Goal: Task Accomplishment & Management: Manage account settings

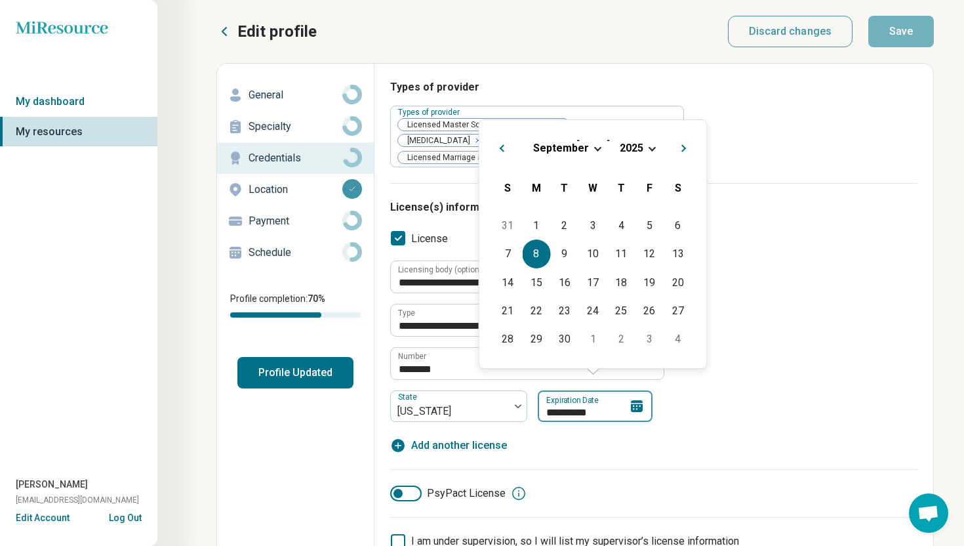
click at [610, 392] on input "**********" at bounding box center [595, 405] width 115 height 31
click at [624, 248] on div "11" at bounding box center [621, 253] width 28 height 28
type textarea "*"
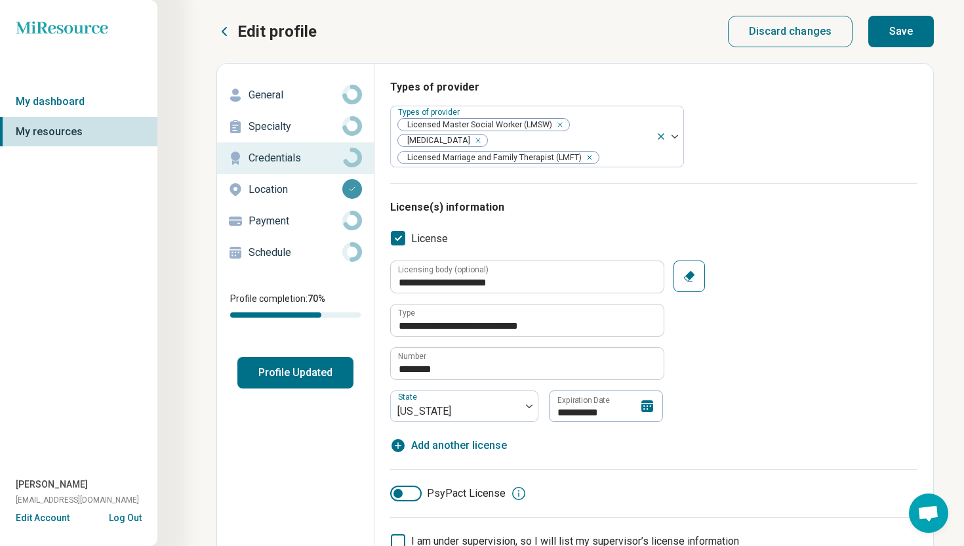
click at [651, 398] on icon at bounding box center [648, 406] width 16 height 16
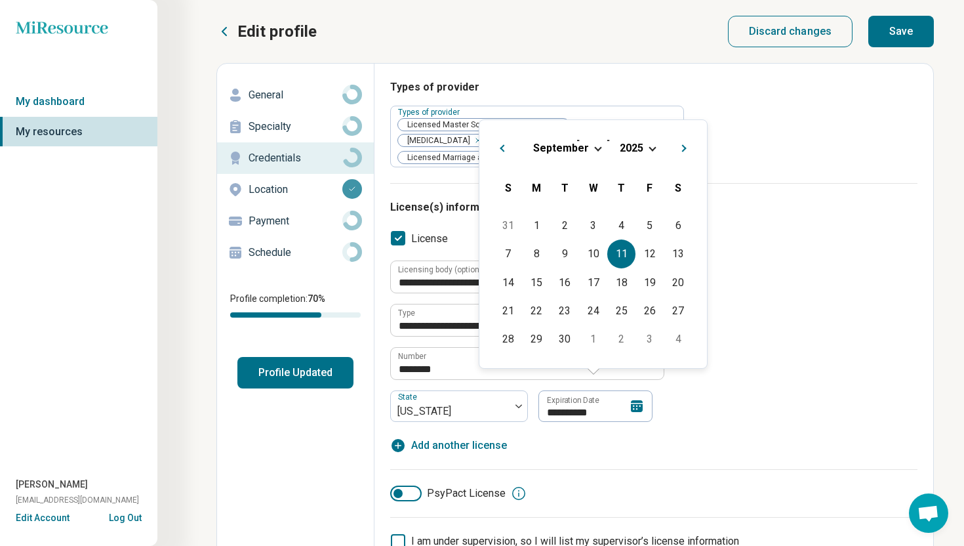
click at [678, 150] on button "Next Month" at bounding box center [686, 146] width 21 height 21
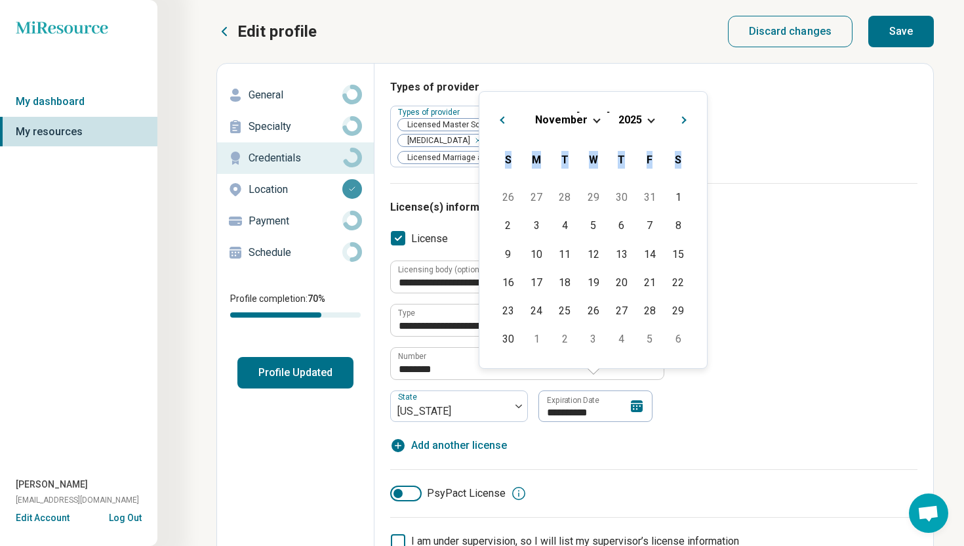
click at [678, 150] on div "S" at bounding box center [678, 160] width 28 height 28
click at [648, 120] on span "Choose Date" at bounding box center [650, 118] width 7 height 7
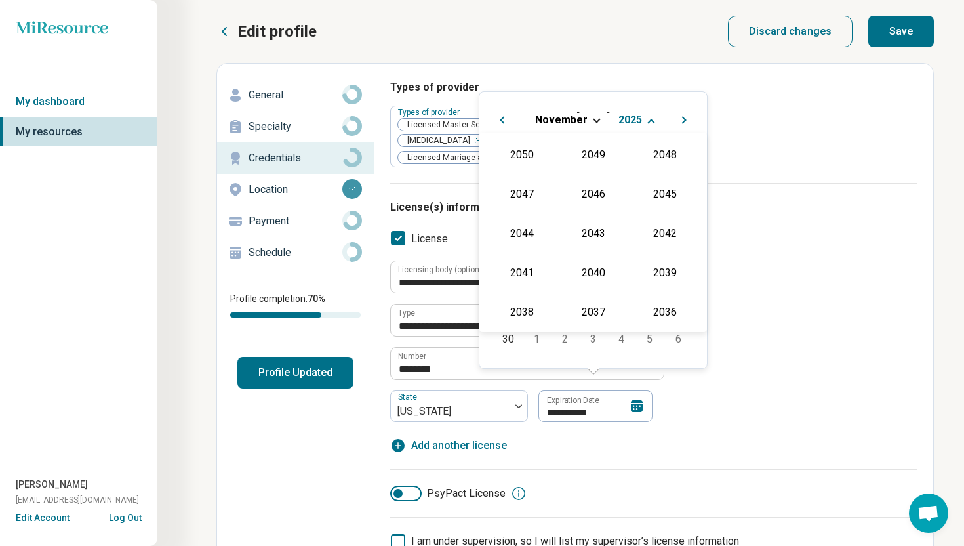
scroll to position [237, 0]
click at [647, 192] on div "2027" at bounding box center [665, 193] width 64 height 24
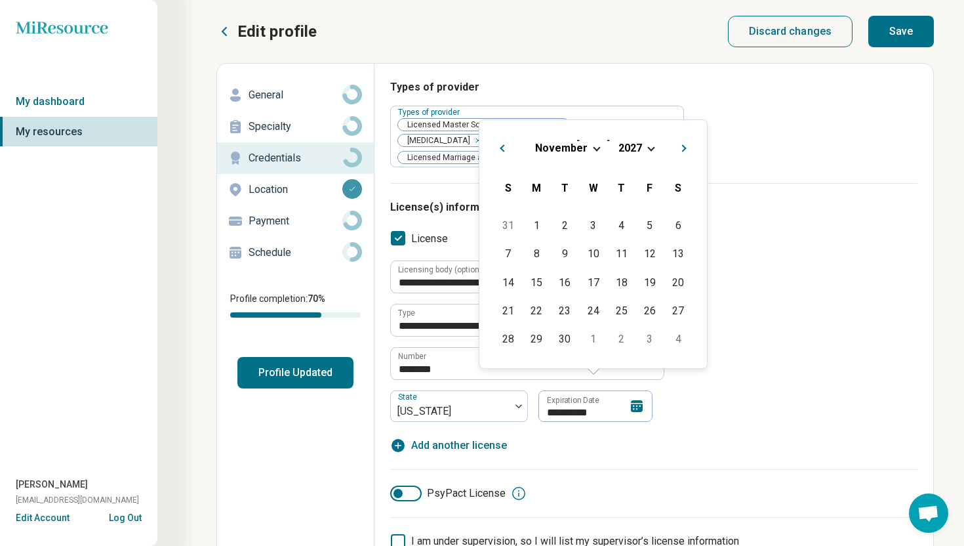
click at [754, 434] on div "**********" at bounding box center [653, 356] width 527 height 193
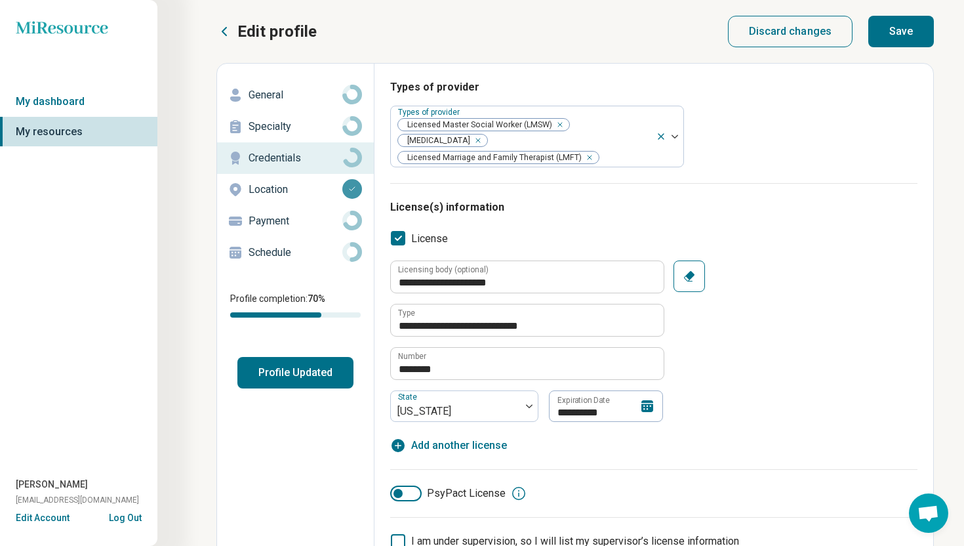
click at [652, 400] on icon at bounding box center [648, 406] width 12 height 12
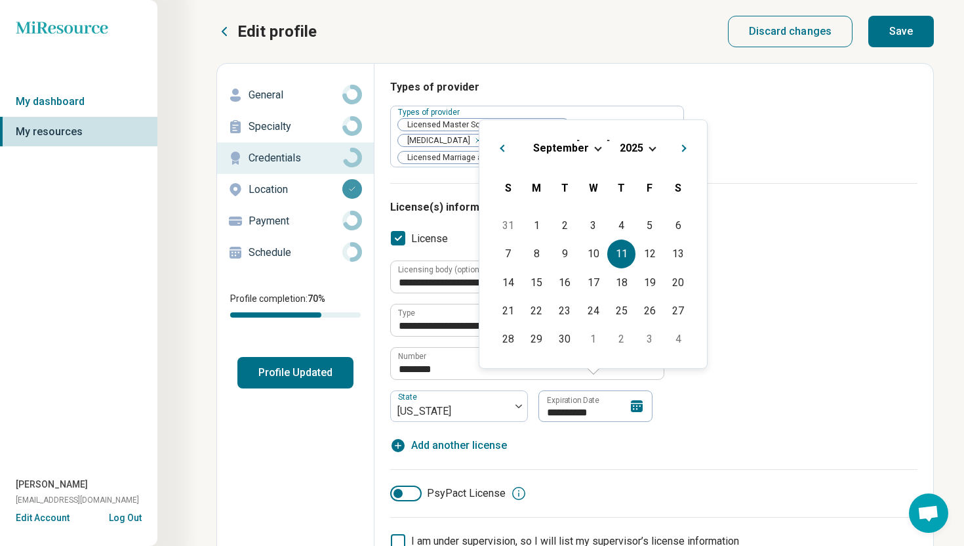
click at [646, 154] on div "September 2025" at bounding box center [593, 148] width 207 height 14
click at [649, 151] on div "September 2025" at bounding box center [593, 148] width 207 height 14
click at [649, 142] on div "September 2025" at bounding box center [593, 148] width 207 height 14
click at [649, 153] on div "September 2025" at bounding box center [593, 148] width 207 height 14
click at [649, 151] on div "September 2025" at bounding box center [593, 148] width 207 height 14
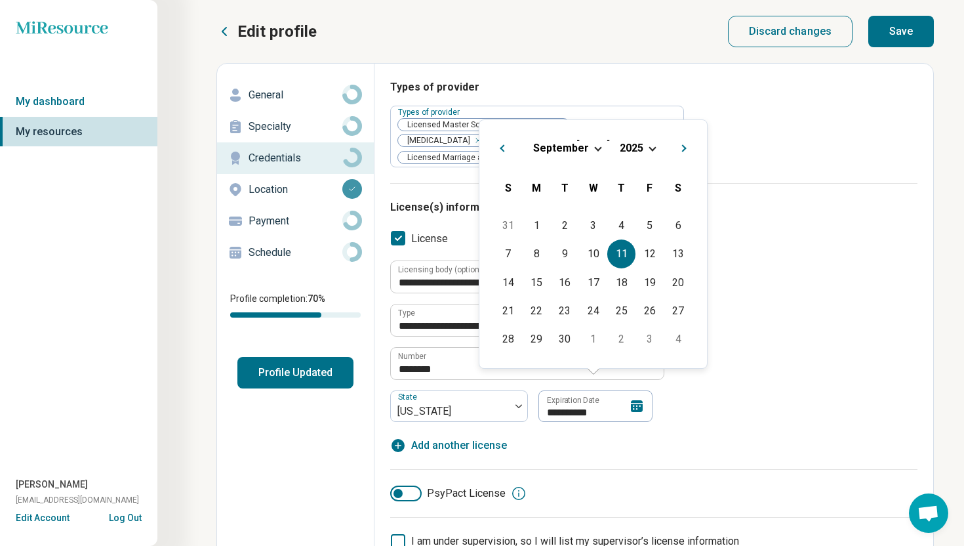
click at [681, 152] on button "Next Month" at bounding box center [686, 146] width 21 height 21
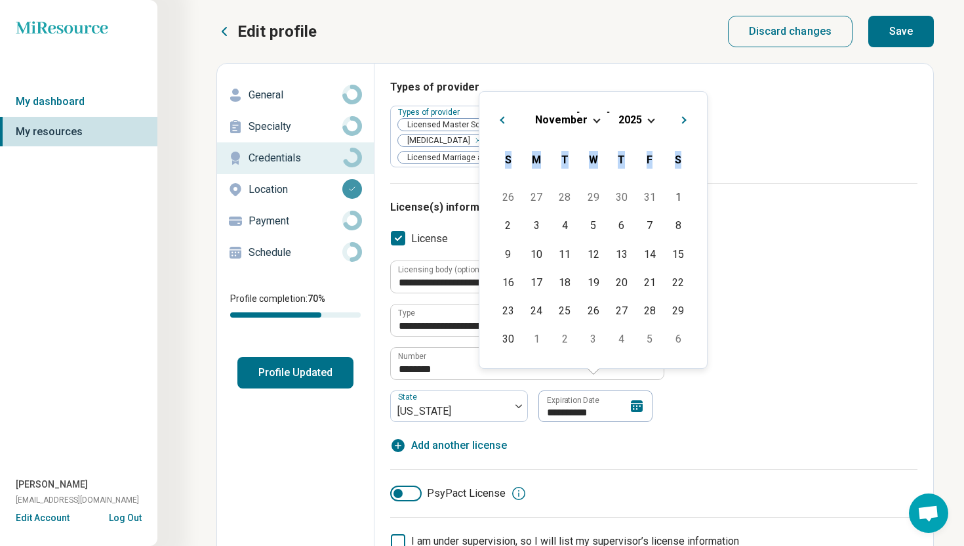
click at [681, 152] on div "S" at bounding box center [678, 160] width 28 height 28
click at [685, 118] on span "Next Month" at bounding box center [685, 121] width 0 height 16
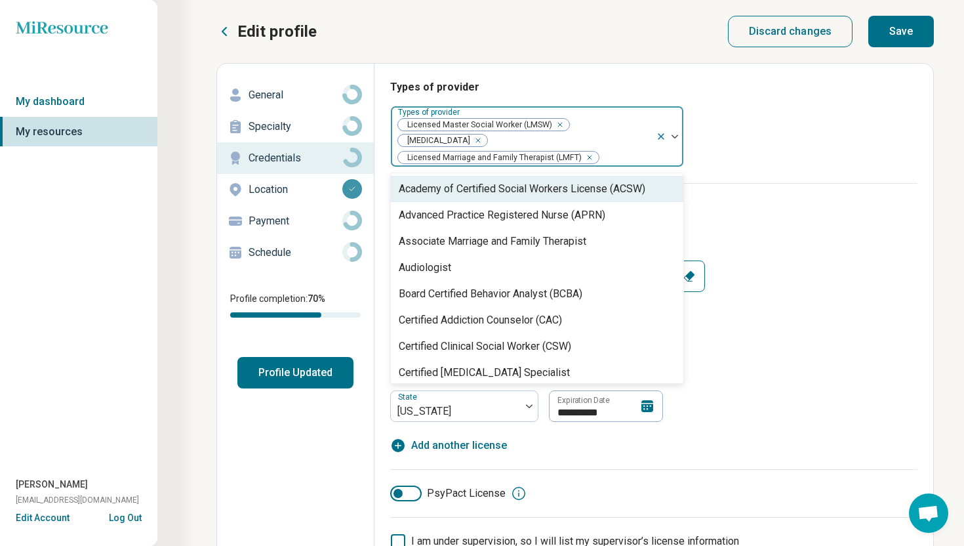
click at [681, 118] on div at bounding box center [670, 136] width 28 height 60
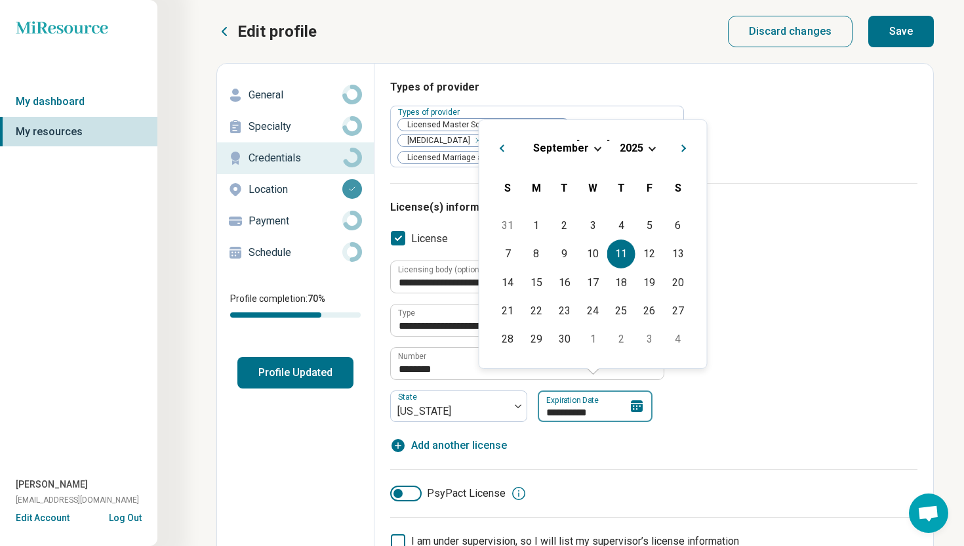
click at [592, 398] on input "**********" at bounding box center [595, 405] width 115 height 31
click at [642, 136] on h2 "September 2025" at bounding box center [593, 145] width 207 height 19
click at [635, 150] on span "2025" at bounding box center [632, 148] width 24 height 12
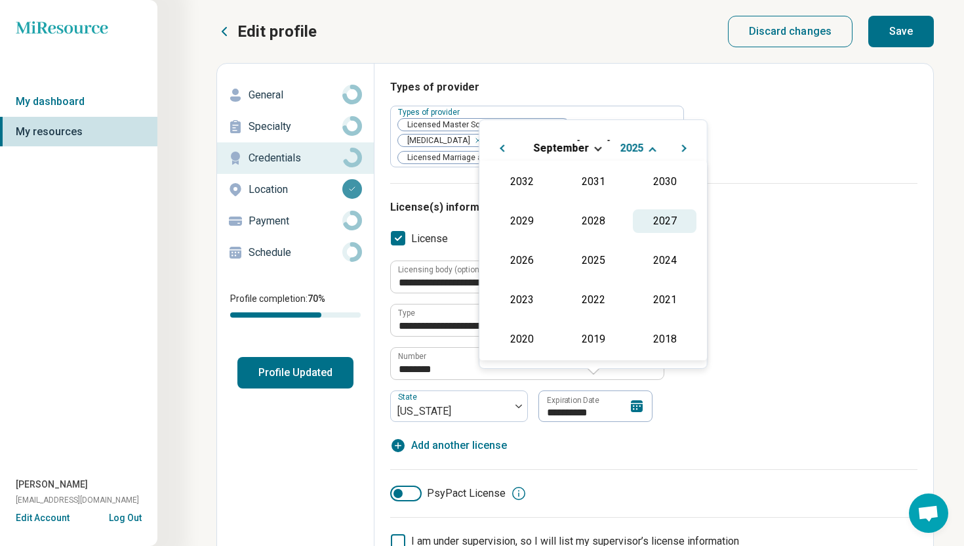
click at [664, 215] on div "2027" at bounding box center [665, 221] width 64 height 24
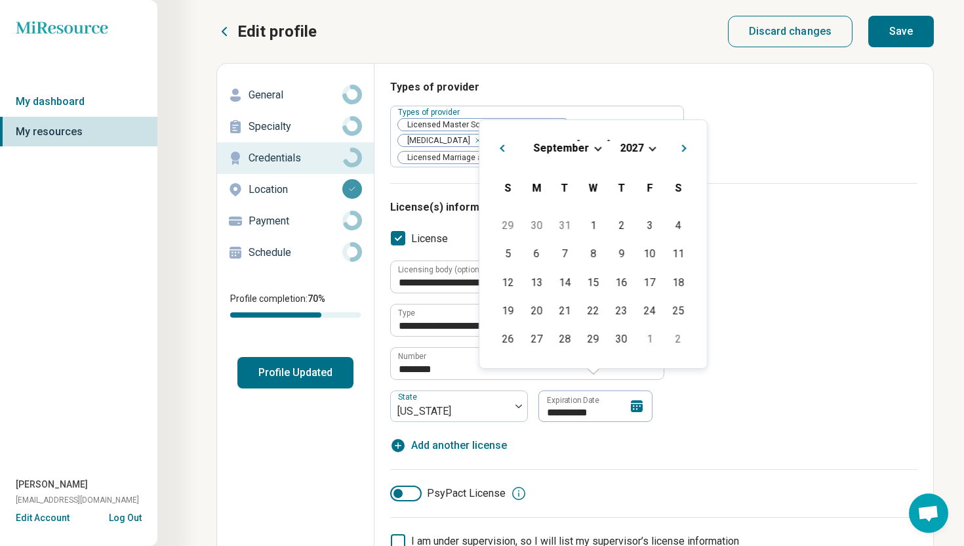
click at [680, 245] on div "11" at bounding box center [678, 253] width 28 height 28
type input "**********"
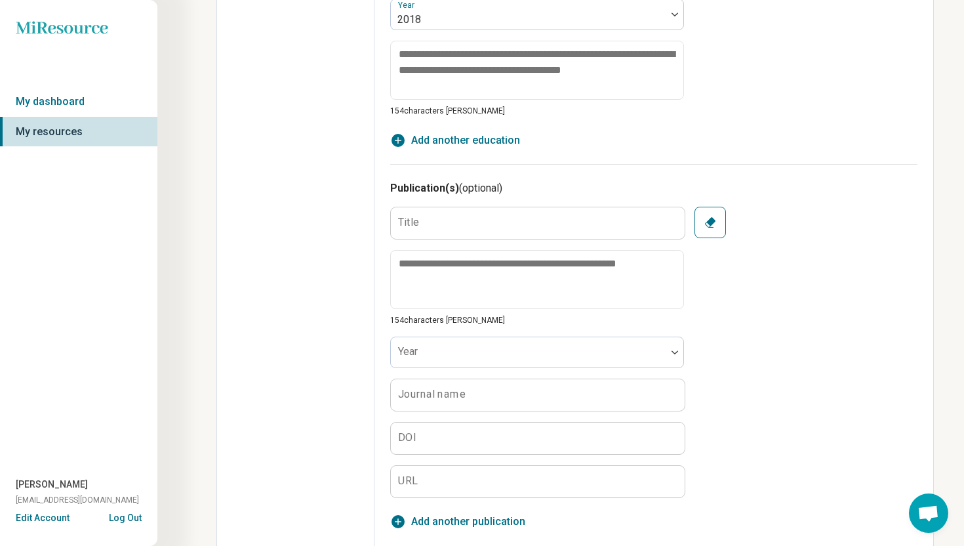
scroll to position [0, 0]
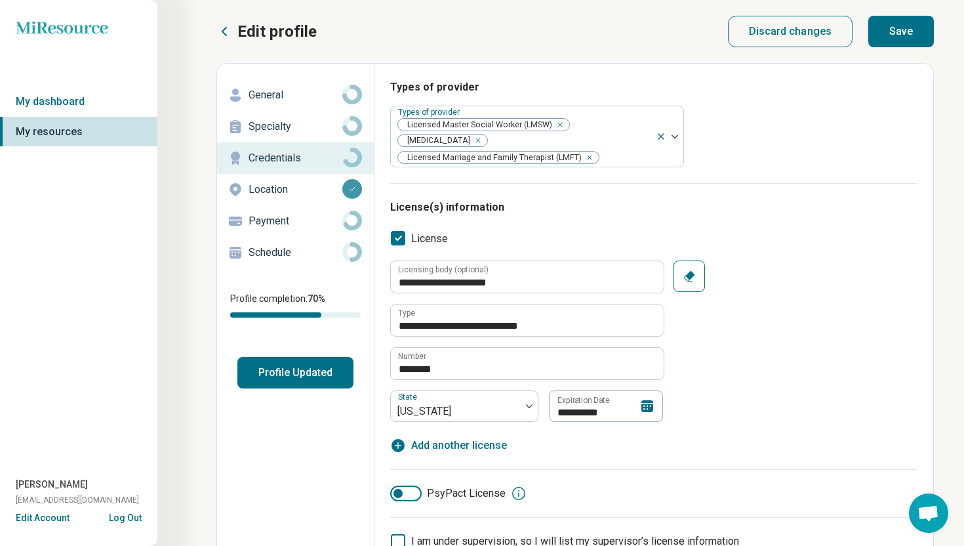
click at [906, 28] on button "Save" at bounding box center [901, 31] width 66 height 31
type textarea "*"
